Goal: Use online tool/utility: Use online tool/utility

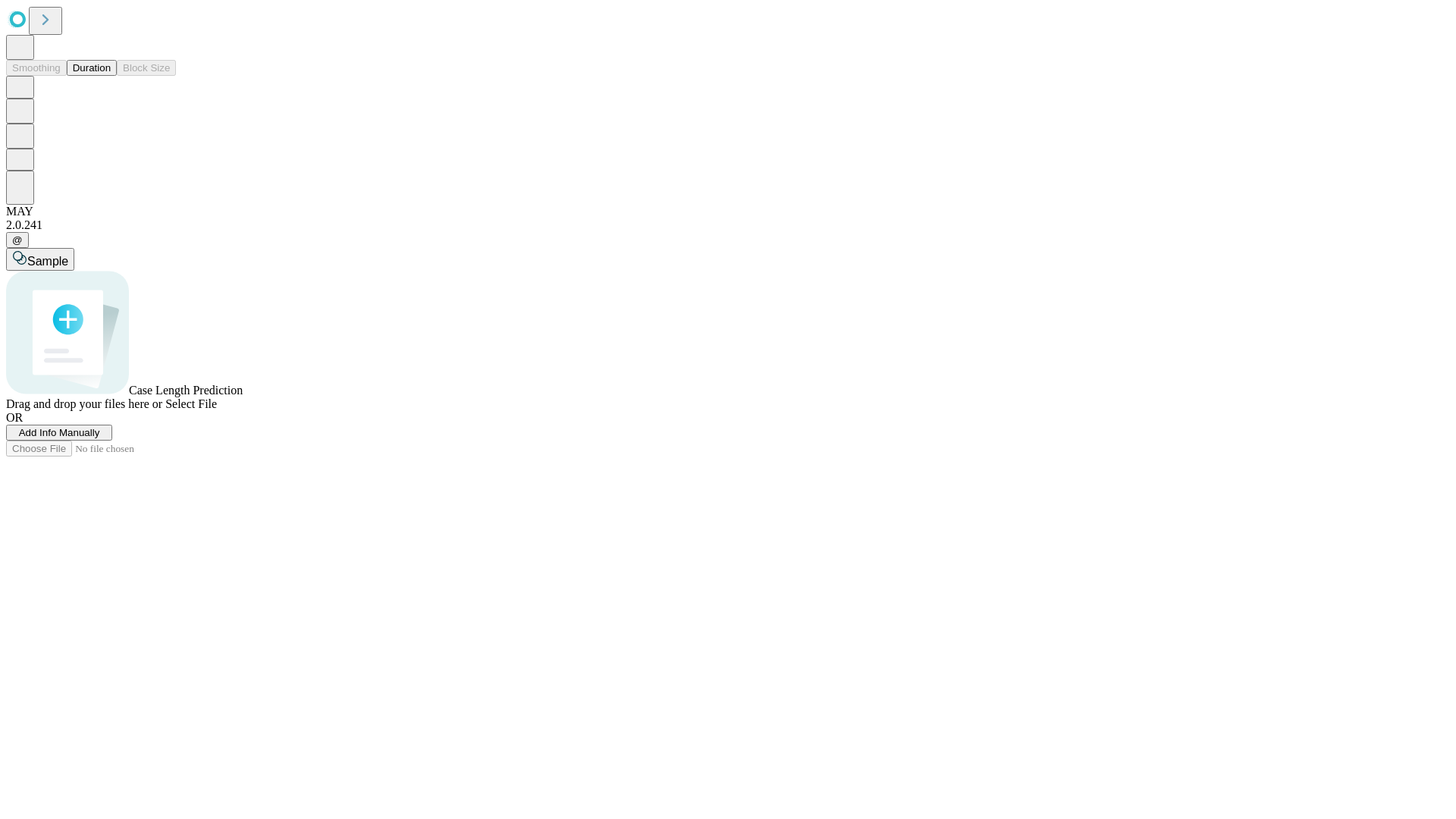
click at [111, 76] on button "Duration" at bounding box center [91, 68] width 50 height 16
click at [217, 410] on span "Select File" at bounding box center [191, 404] width 52 height 13
